Goal: Find specific page/section: Find specific page/section

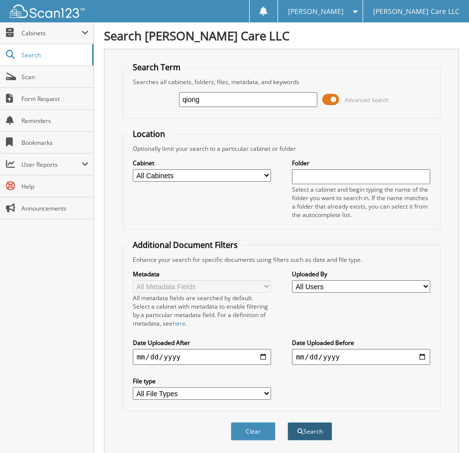
type input "qiong"
click at [316, 434] on button "Search" at bounding box center [310, 431] width 45 height 18
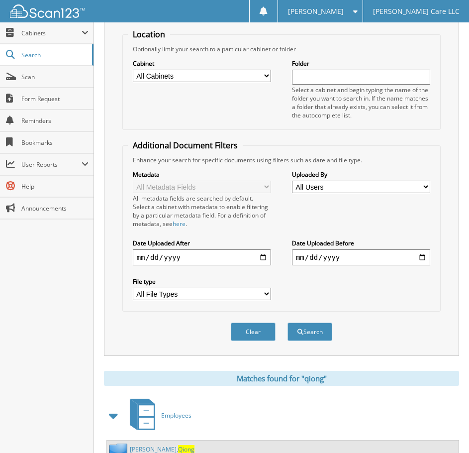
scroll to position [306, 0]
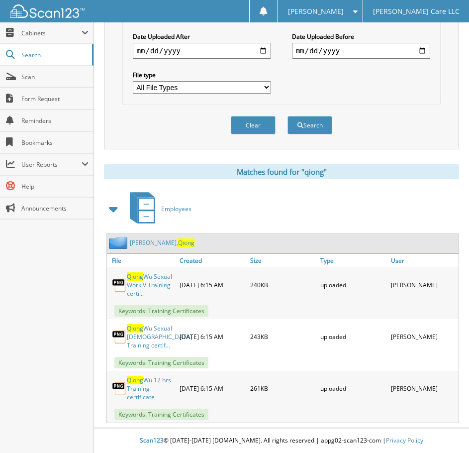
click at [136, 244] on link "Wu, Qiong" at bounding box center [162, 242] width 65 height 8
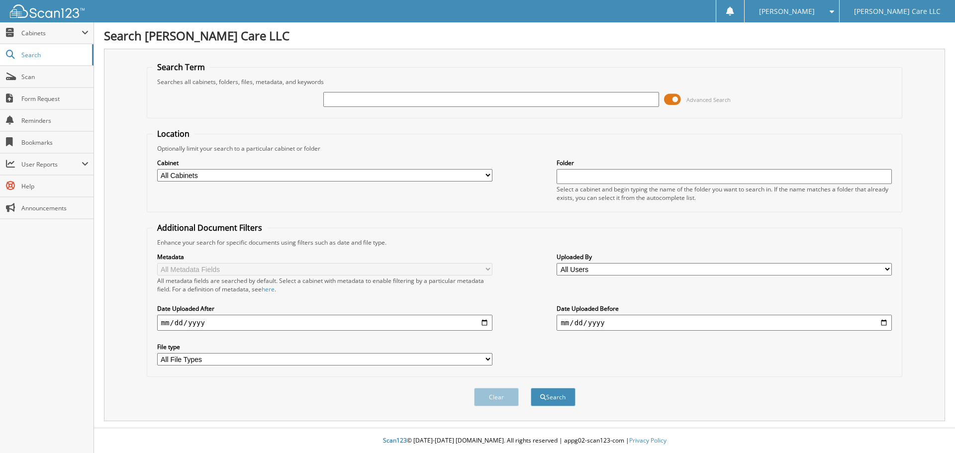
click at [395, 91] on div "Advanced Search" at bounding box center [524, 99] width 745 height 27
click at [395, 94] on input "text" at bounding box center [490, 99] width 335 height 15
type input "zimei"
click at [531, 388] on button "Search" at bounding box center [553, 397] width 45 height 18
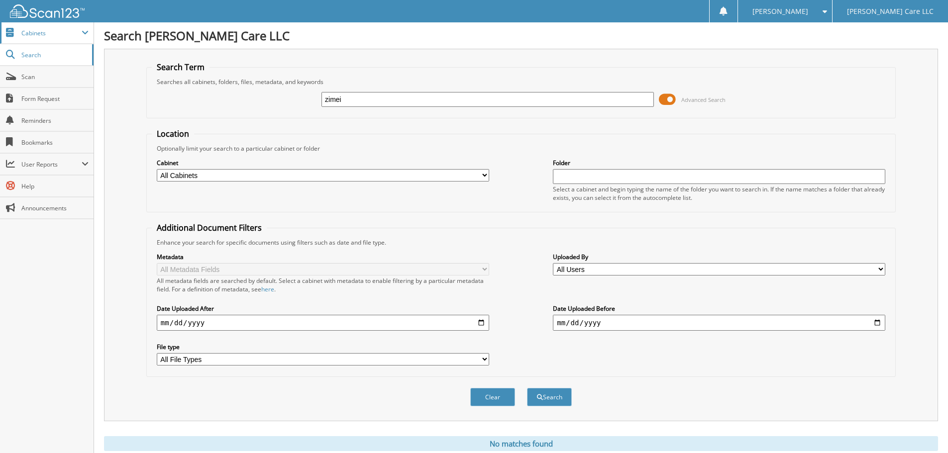
click at [16, 34] on span "Cabinets" at bounding box center [47, 32] width 94 height 21
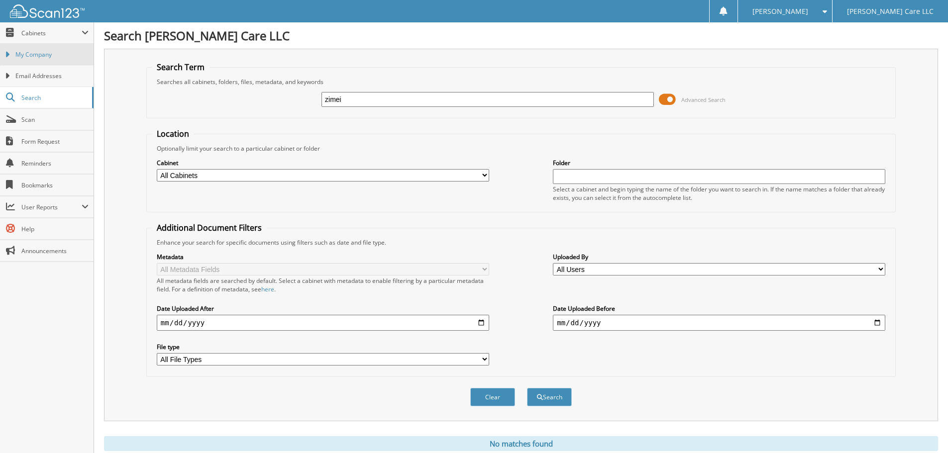
click at [21, 50] on span "My Company" at bounding box center [51, 54] width 73 height 9
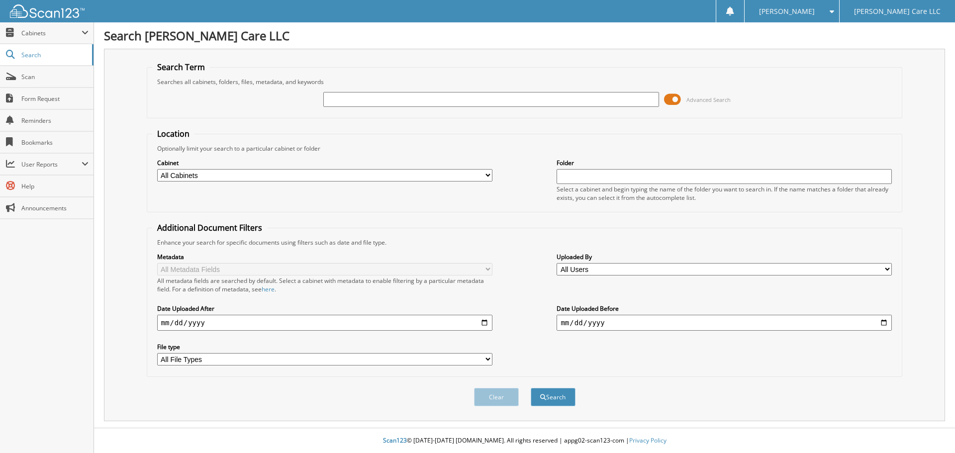
click at [337, 101] on input "text" at bounding box center [490, 99] width 335 height 15
type input "zimei"
click at [531, 388] on button "Search" at bounding box center [553, 397] width 45 height 18
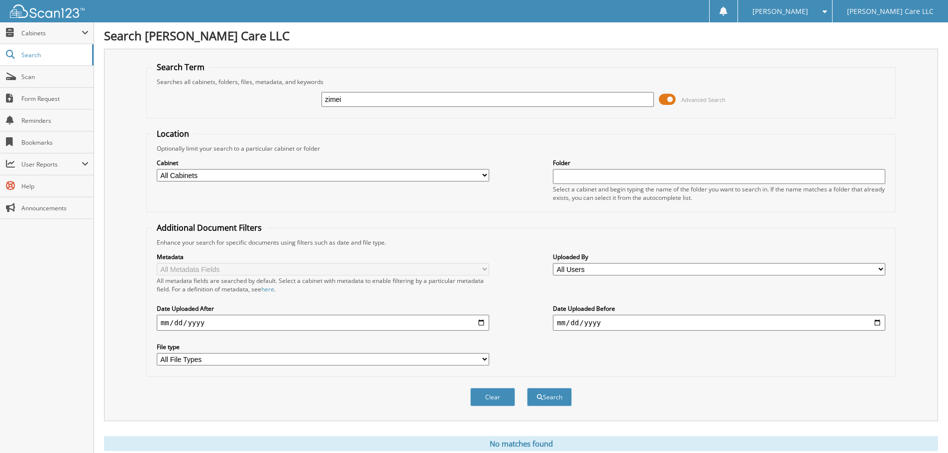
drag, startPoint x: 352, startPoint y: 100, endPoint x: 261, endPoint y: 111, distance: 91.6
click at [261, 111] on div "zimei Advanced Search" at bounding box center [521, 99] width 738 height 27
type input "[PERSON_NAME]"
click at [554, 391] on button "Search" at bounding box center [549, 397] width 45 height 18
drag, startPoint x: 357, startPoint y: 98, endPoint x: 274, endPoint y: 111, distance: 84.2
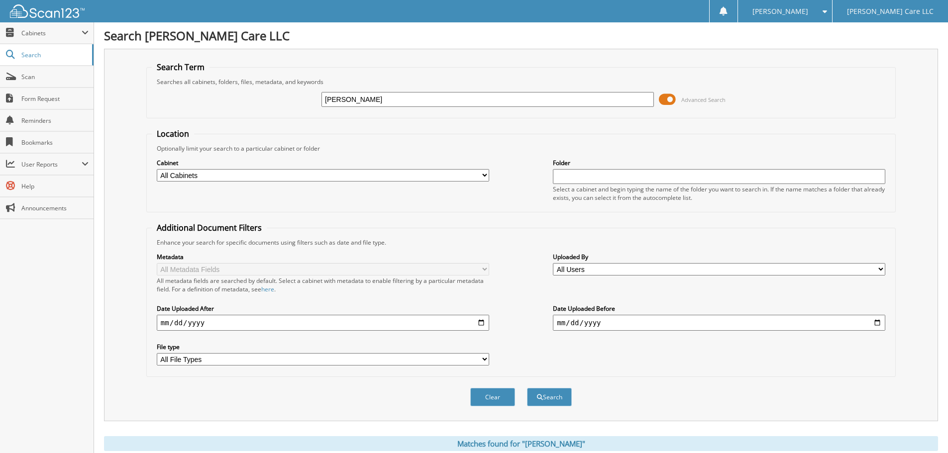
click at [274, 111] on div "georgina Advanced Search" at bounding box center [521, 99] width 738 height 27
type input "vasquez"
click at [554, 398] on button "Search" at bounding box center [549, 397] width 45 height 18
click at [48, 52] on span "Search" at bounding box center [54, 55] width 66 height 8
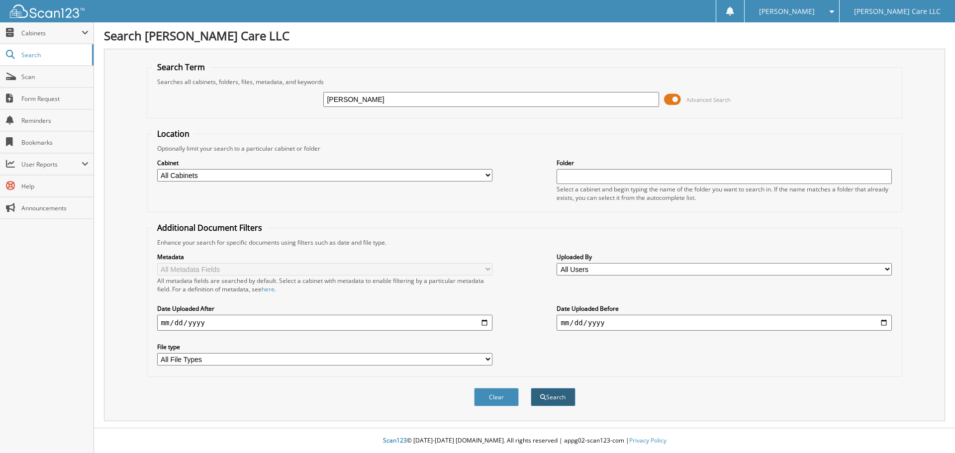
type input "[PERSON_NAME]"
click at [549, 396] on button "Search" at bounding box center [553, 397] width 45 height 18
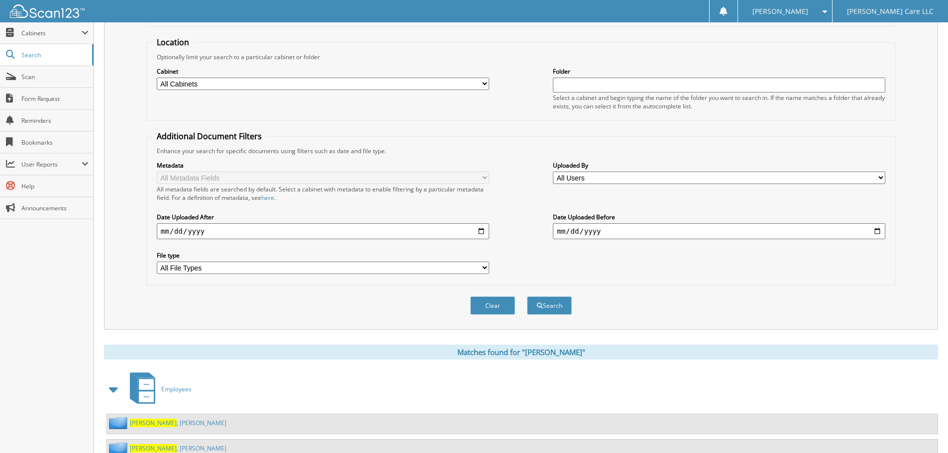
scroll to position [154, 0]
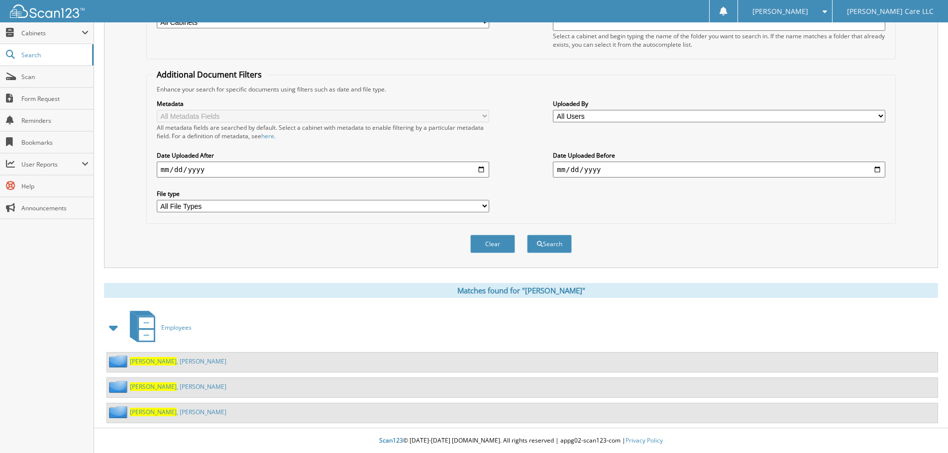
click at [145, 386] on span "[PERSON_NAME]" at bounding box center [153, 387] width 47 height 8
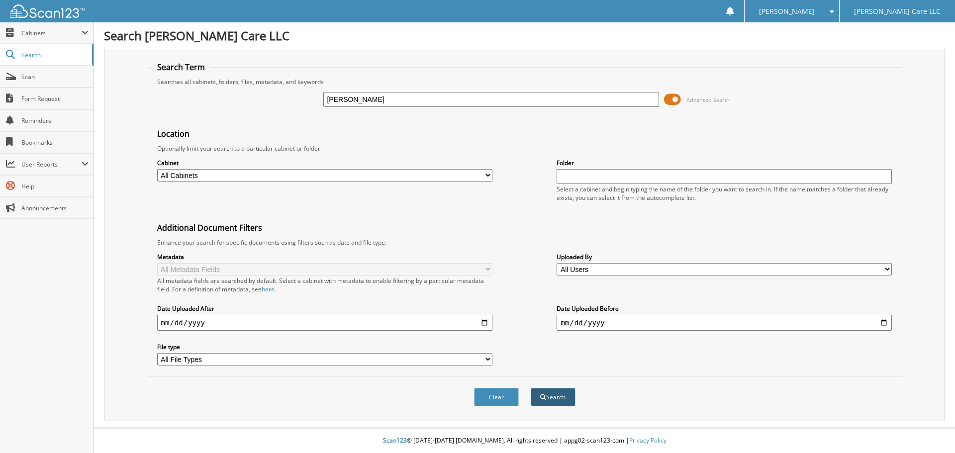
type input "[PERSON_NAME]"
click at [543, 401] on button "Search" at bounding box center [553, 397] width 45 height 18
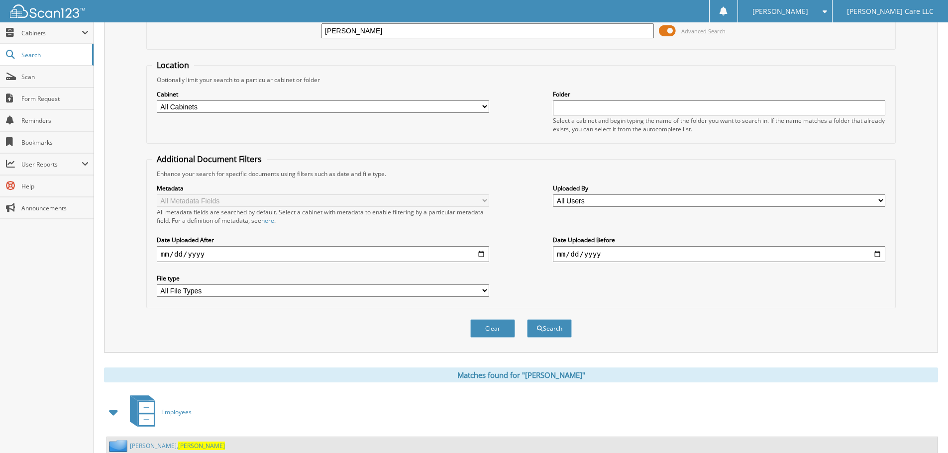
scroll to position [184, 0]
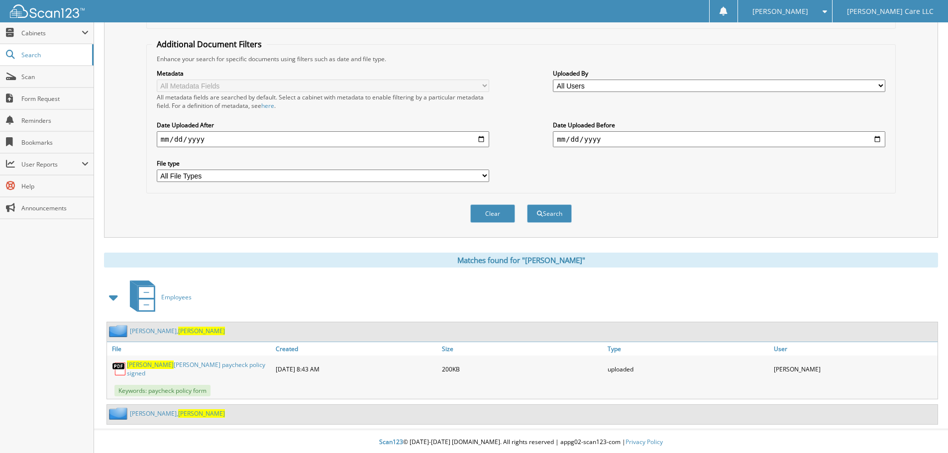
click at [808, 14] on span "[PERSON_NAME]" at bounding box center [780, 11] width 56 height 6
click at [826, 54] on link "Logout" at bounding box center [785, 48] width 94 height 17
